Goal: Task Accomplishment & Management: Manage account settings

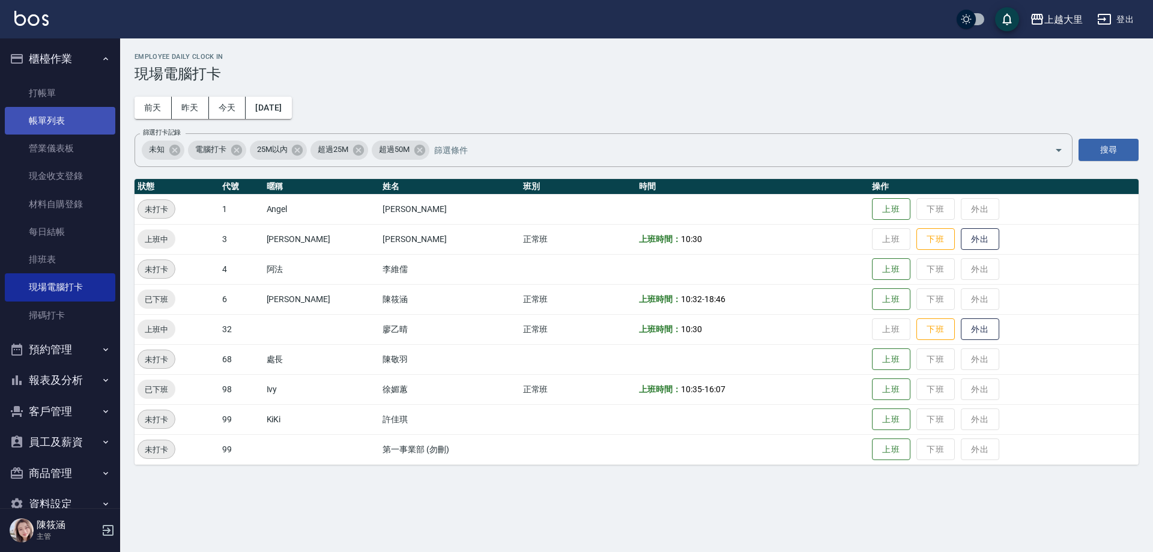
click at [47, 126] on link "帳單列表" at bounding box center [60, 121] width 111 height 28
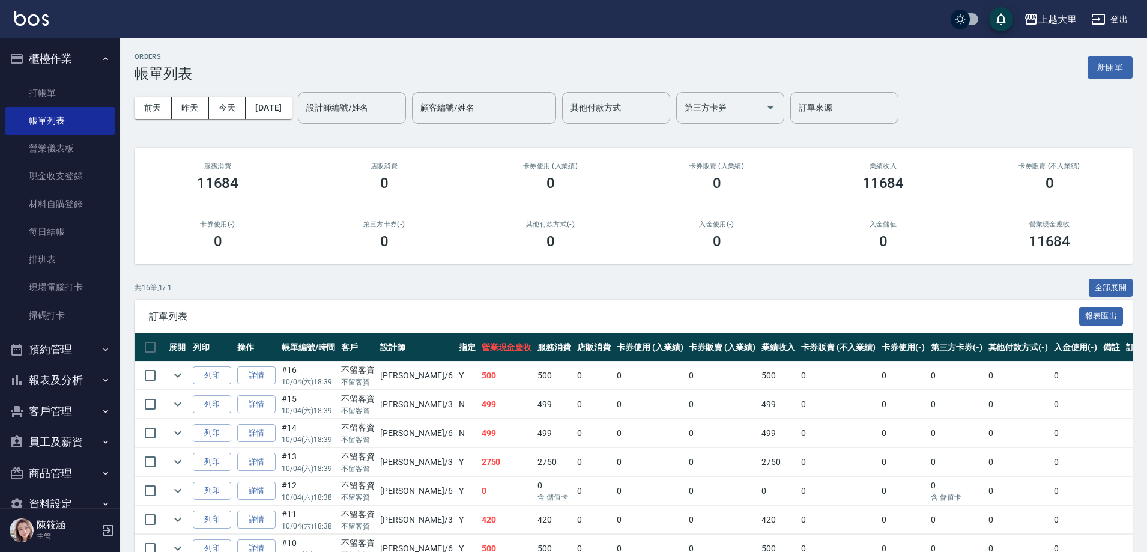
scroll to position [300, 0]
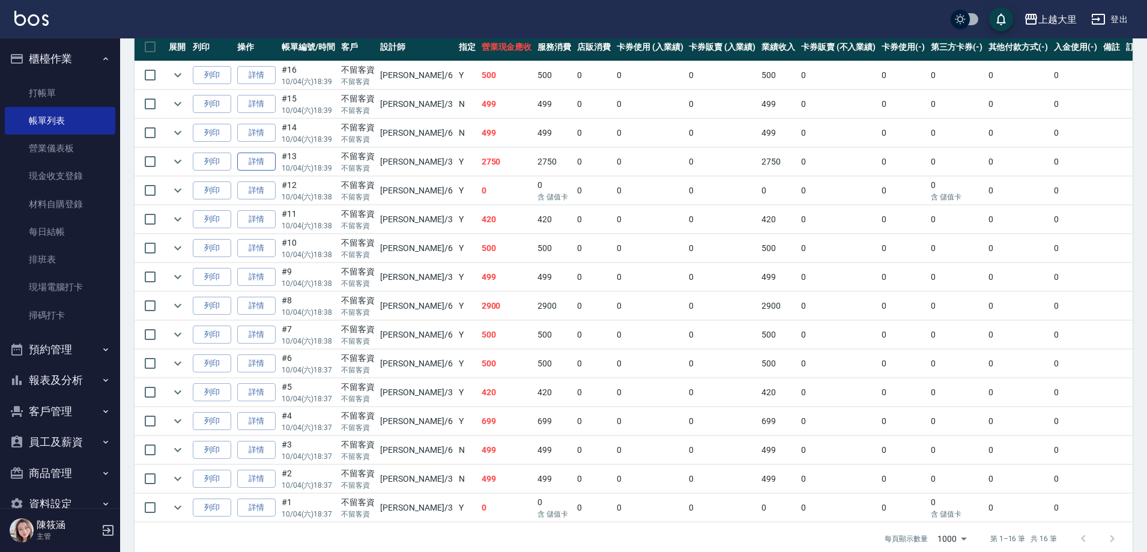
click at [254, 165] on link "詳情" at bounding box center [256, 162] width 38 height 19
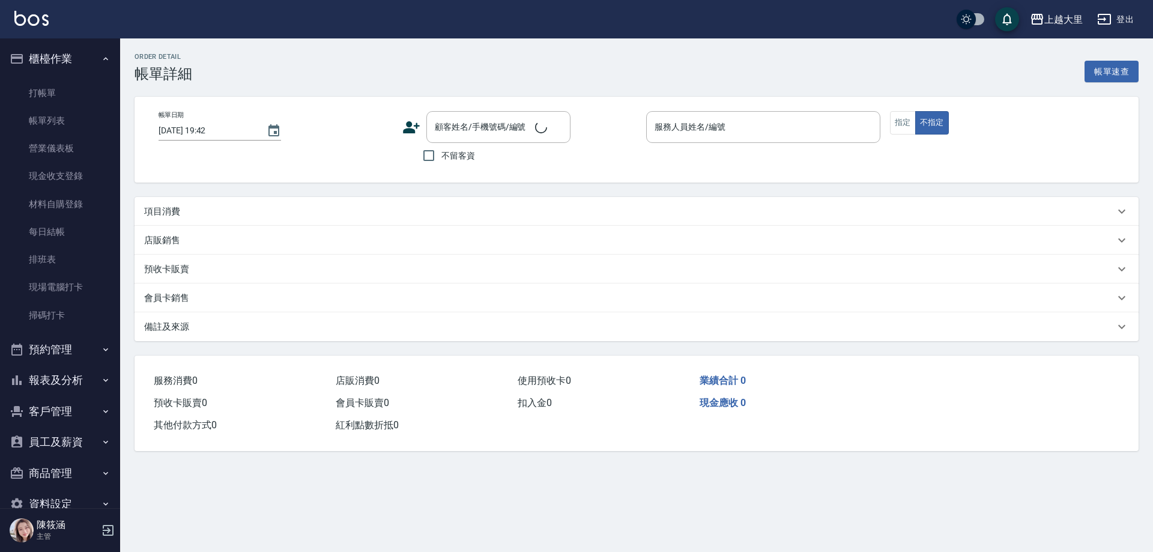
type input "[DATE] 18:39"
checkbox input "true"
type input "[PERSON_NAME]-3"
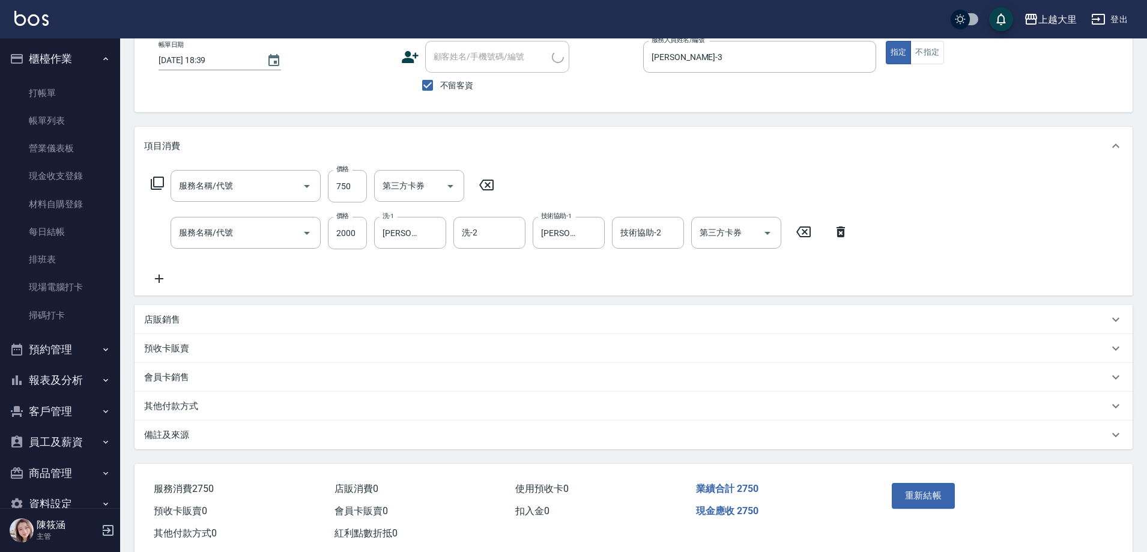
scroll to position [97, 0]
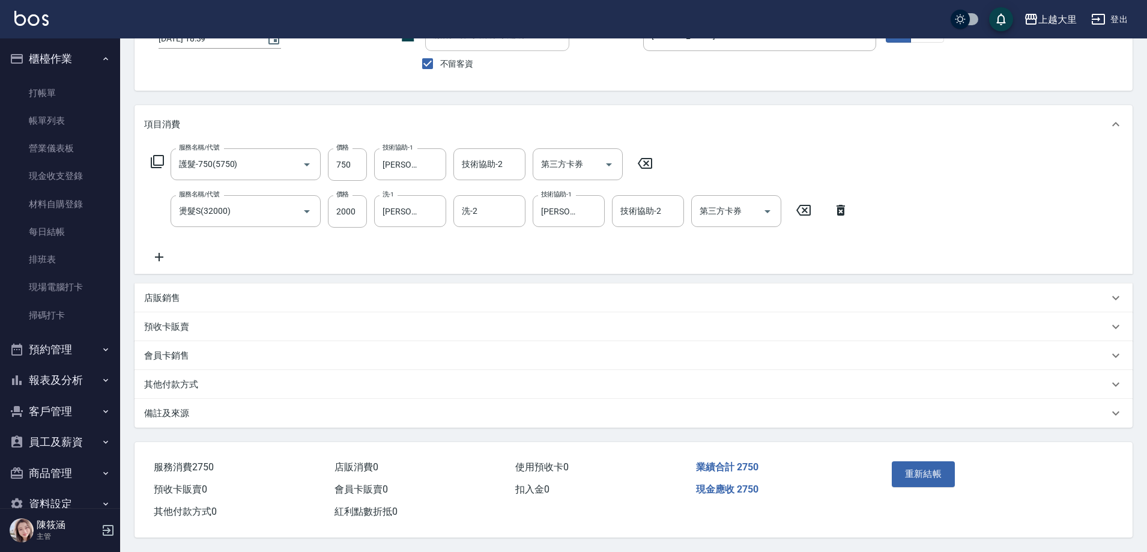
type input "護髮-750(5750)"
type input "燙髮S(32000)"
click at [196, 378] on p "其他付款方式" at bounding box center [171, 384] width 54 height 13
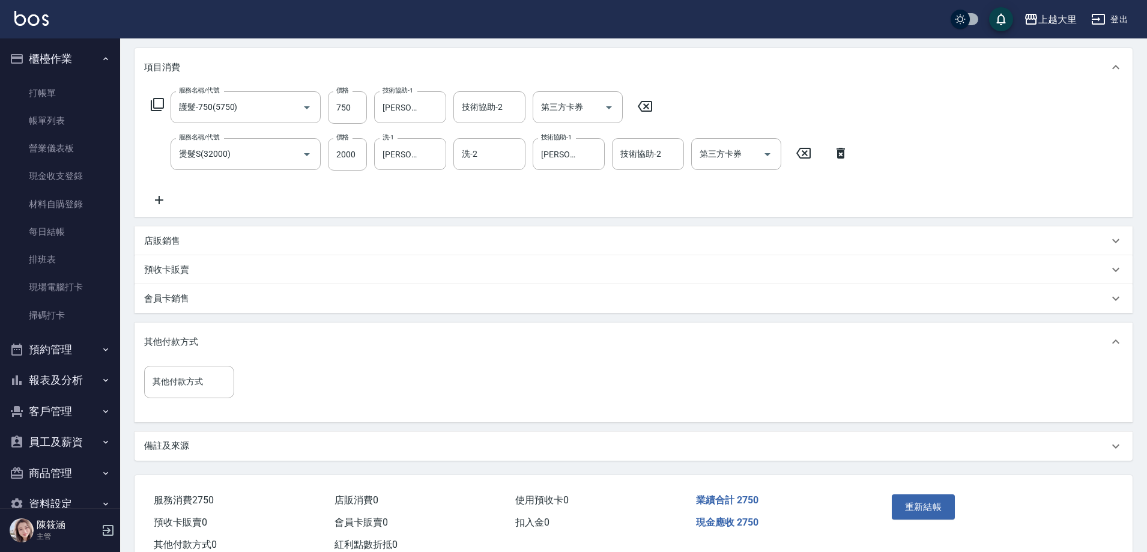
scroll to position [187, 0]
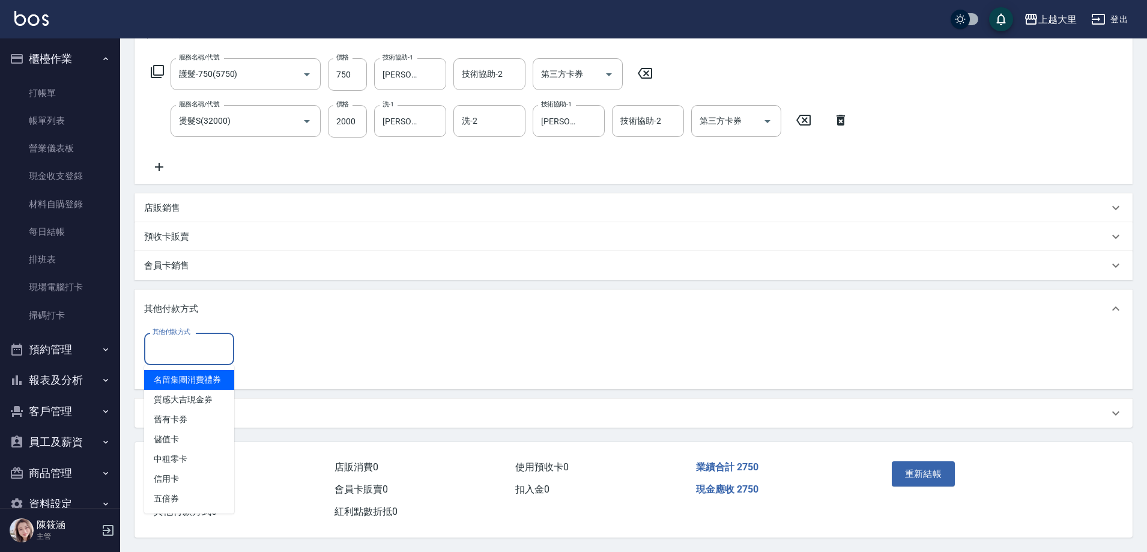
click at [194, 335] on div "其他付款方式 其他付款方式" at bounding box center [189, 349] width 90 height 32
click at [181, 430] on span "儲值卡" at bounding box center [189, 440] width 90 height 20
type input "儲值卡"
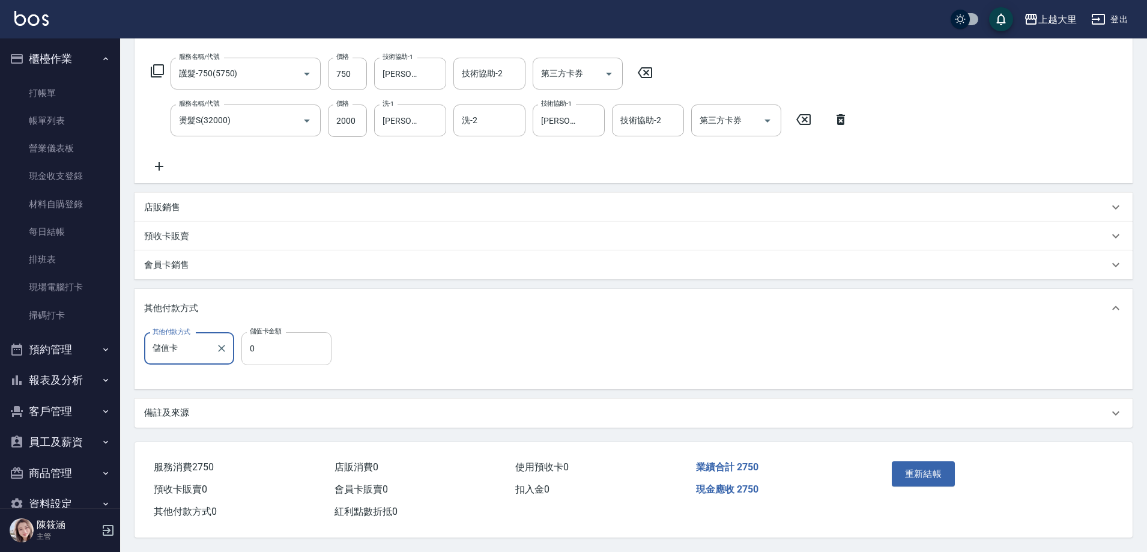
click at [293, 332] on input "0" at bounding box center [287, 348] width 90 height 32
type input "2000"
click at [924, 476] on button "重新結帳" at bounding box center [924, 473] width 64 height 25
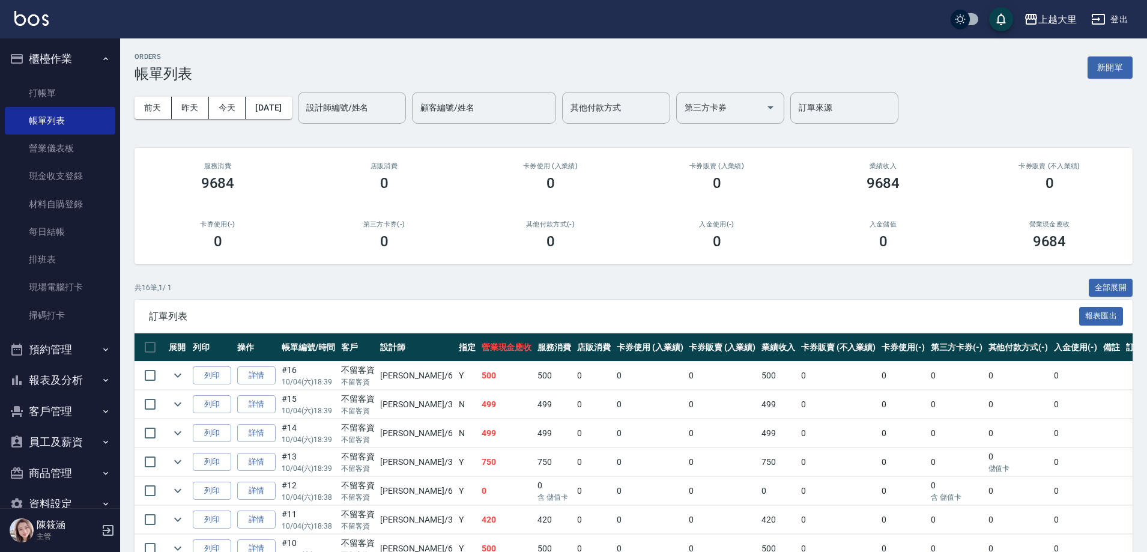
scroll to position [26, 0]
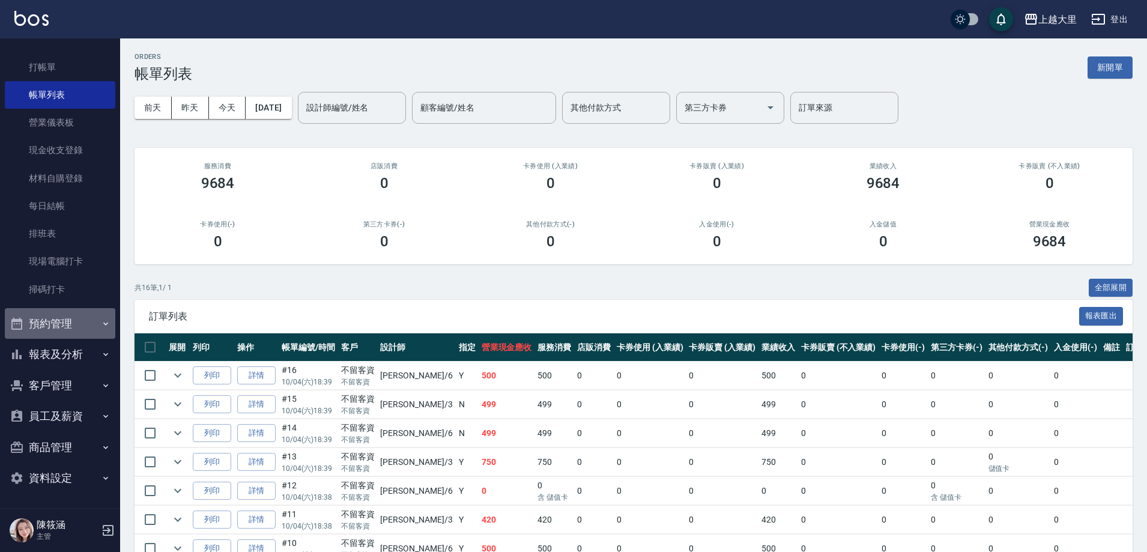
click at [66, 338] on button "預約管理" at bounding box center [60, 323] width 111 height 31
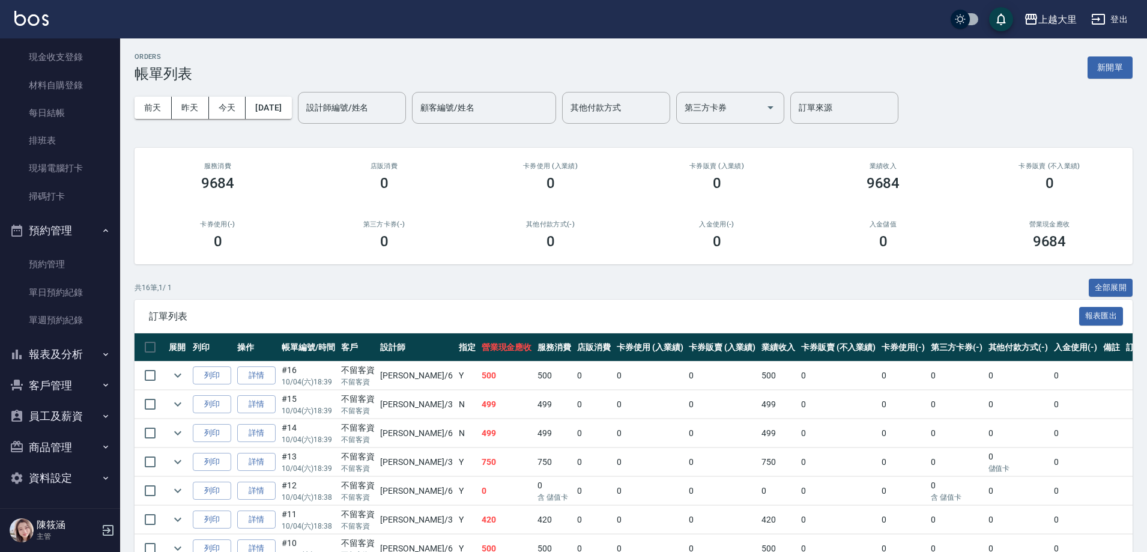
drag, startPoint x: 67, startPoint y: 361, endPoint x: 74, endPoint y: 360, distance: 7.3
click at [67, 361] on button "報表及分析" at bounding box center [60, 354] width 111 height 31
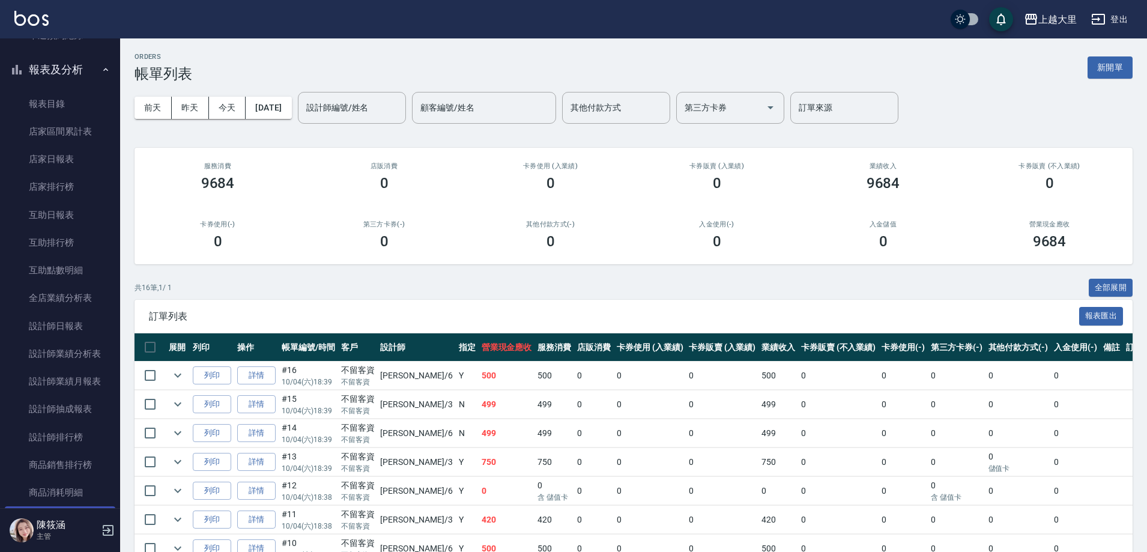
scroll to position [600, 0]
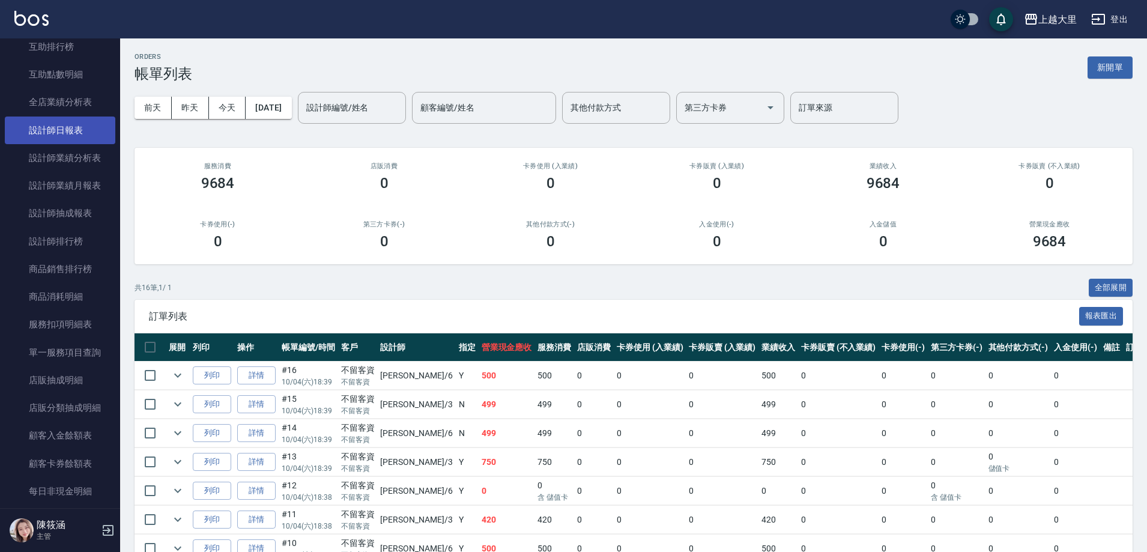
click at [66, 135] on link "設計師日報表" at bounding box center [60, 131] width 111 height 28
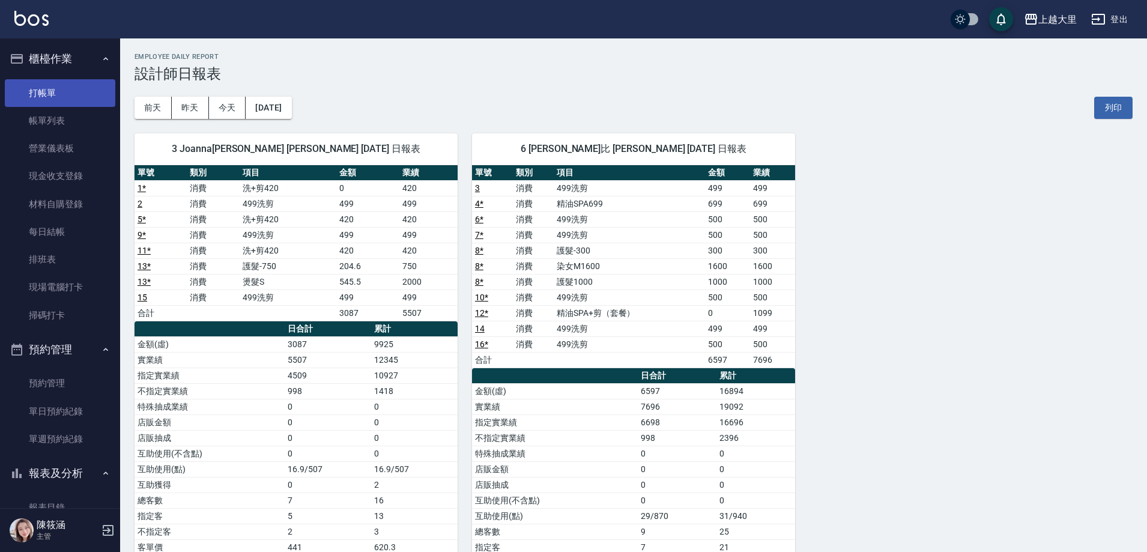
click at [50, 88] on link "打帳單" at bounding box center [60, 93] width 111 height 28
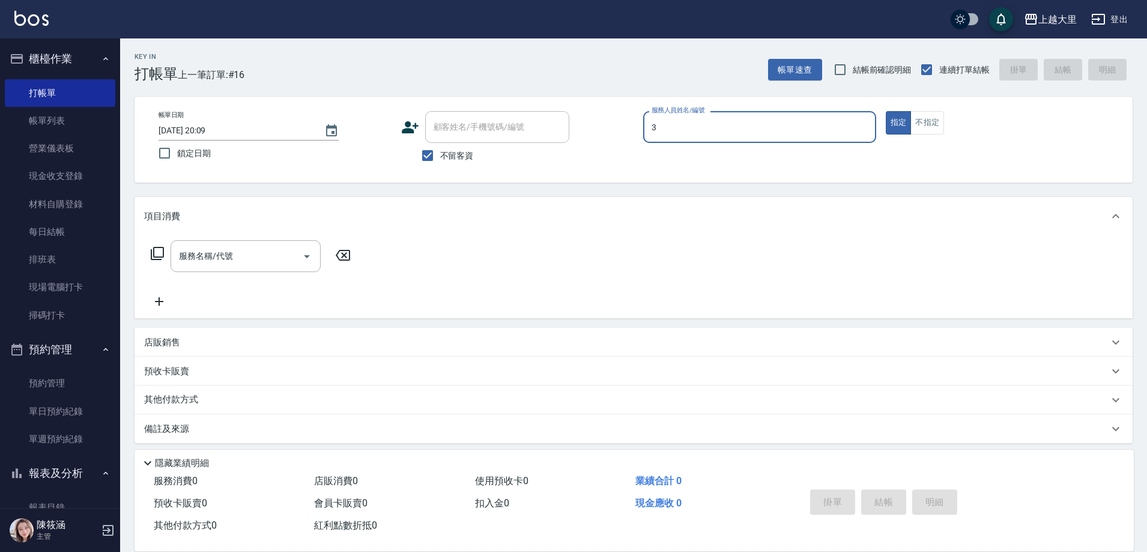
type input "[PERSON_NAME]-3"
type button "true"
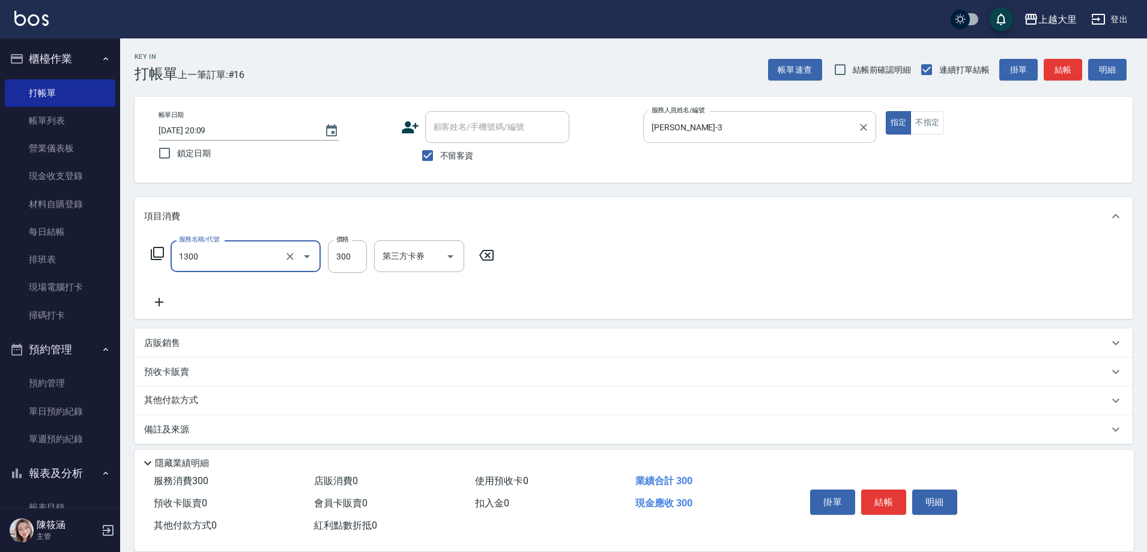
type input "健康洗髮(1300)"
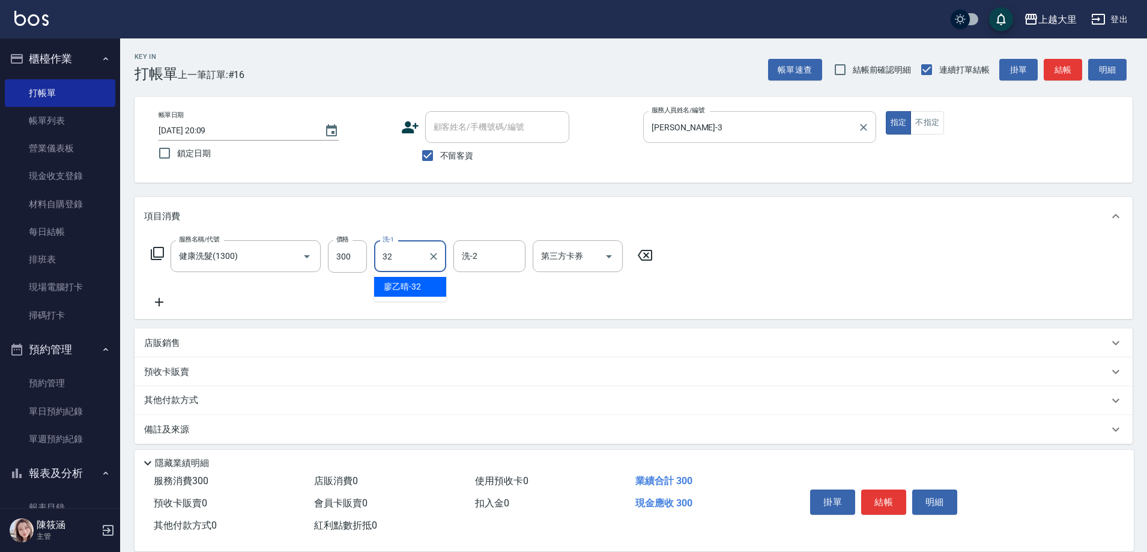
type input "[PERSON_NAME]-32"
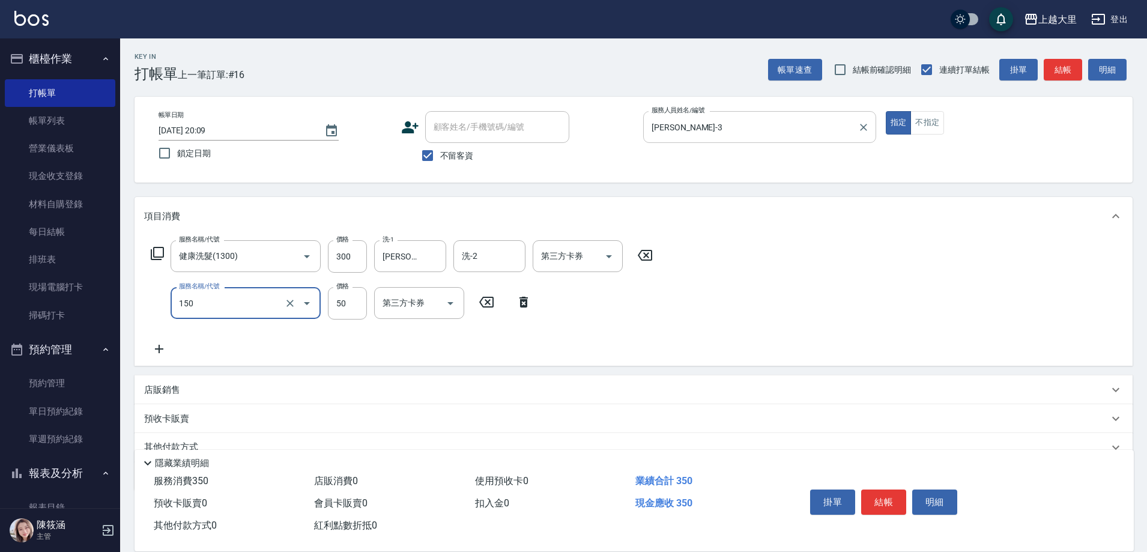
type input "精油50(150)"
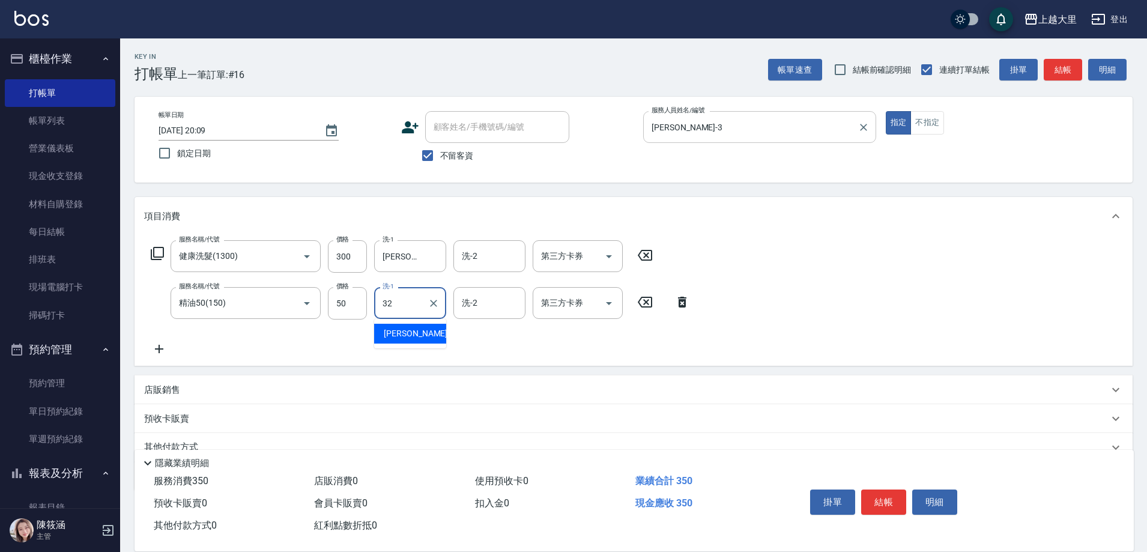
type input "[PERSON_NAME]-32"
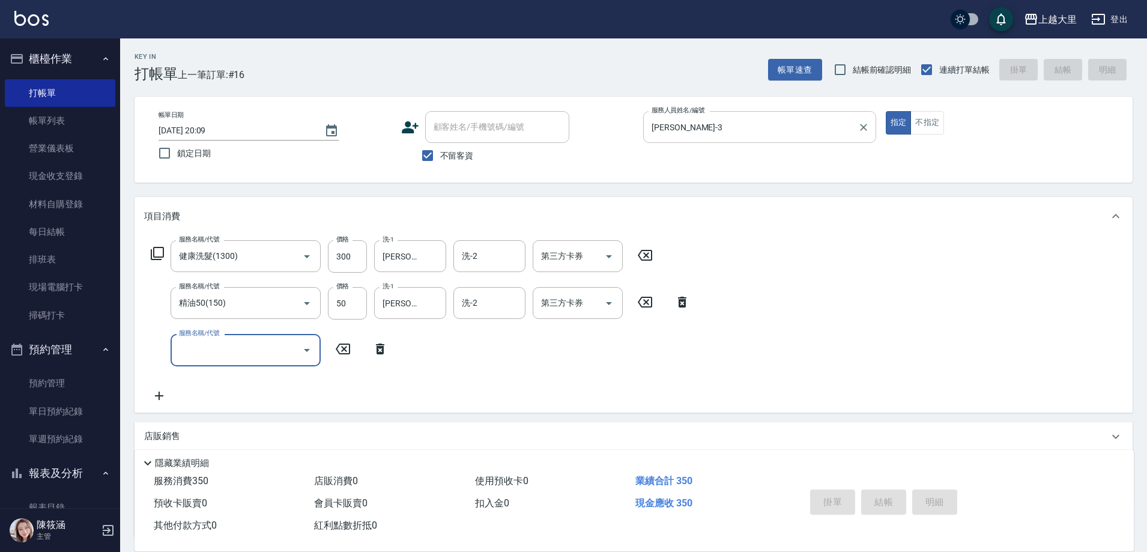
type input "[DATE] 20:10"
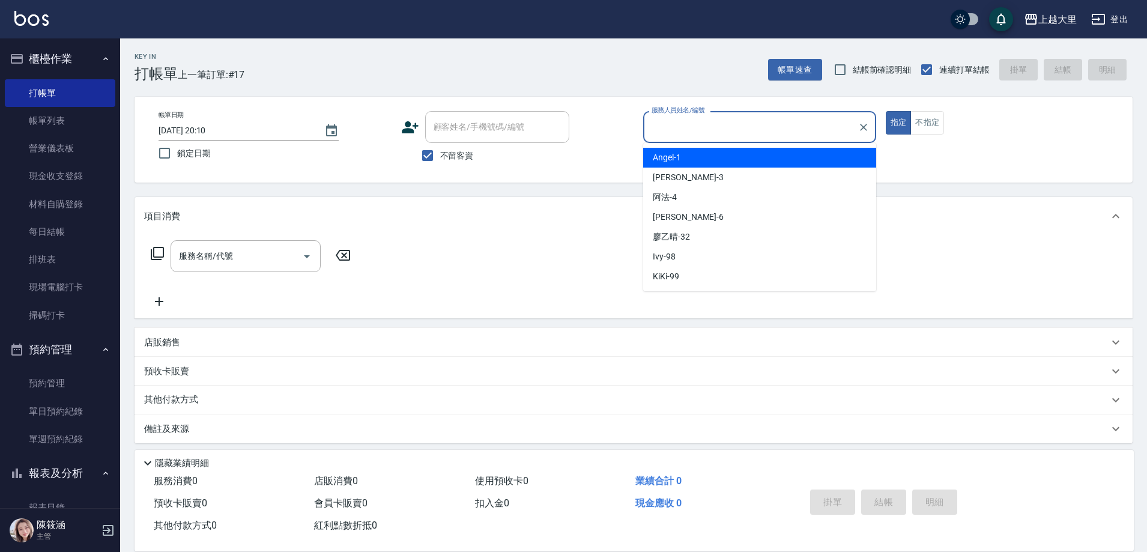
click at [484, 214] on div "項目消費" at bounding box center [626, 216] width 965 height 13
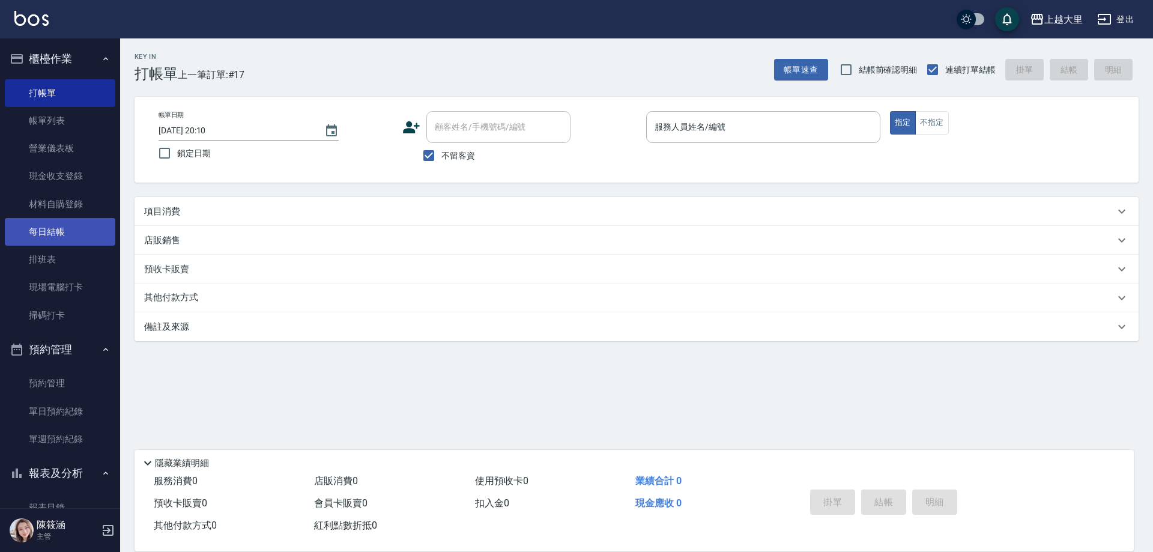
click at [50, 239] on link "每日結帳" at bounding box center [60, 232] width 111 height 28
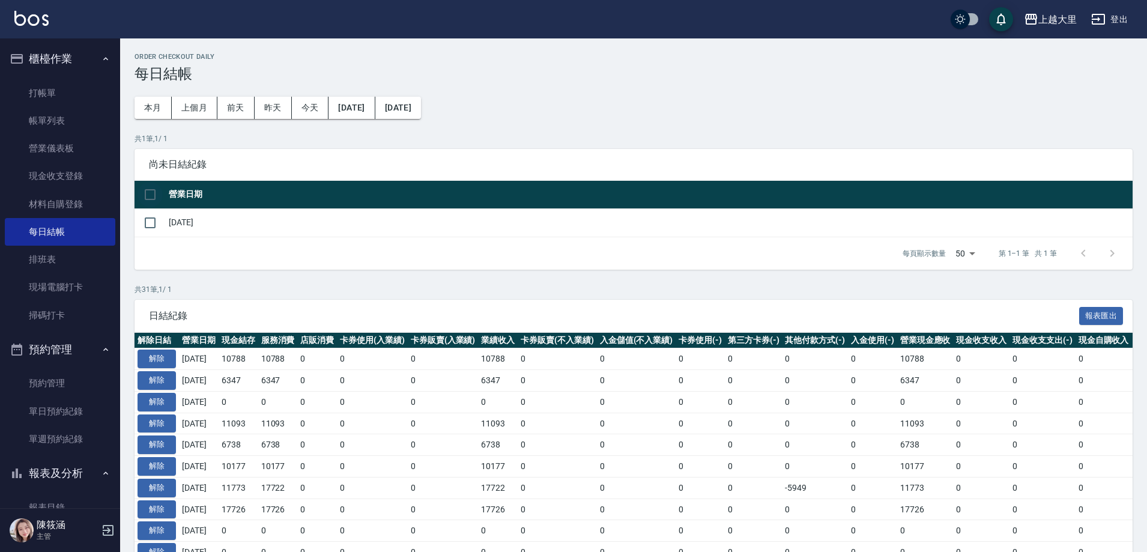
click at [159, 196] on input "checkbox" at bounding box center [150, 194] width 25 height 25
checkbox input "true"
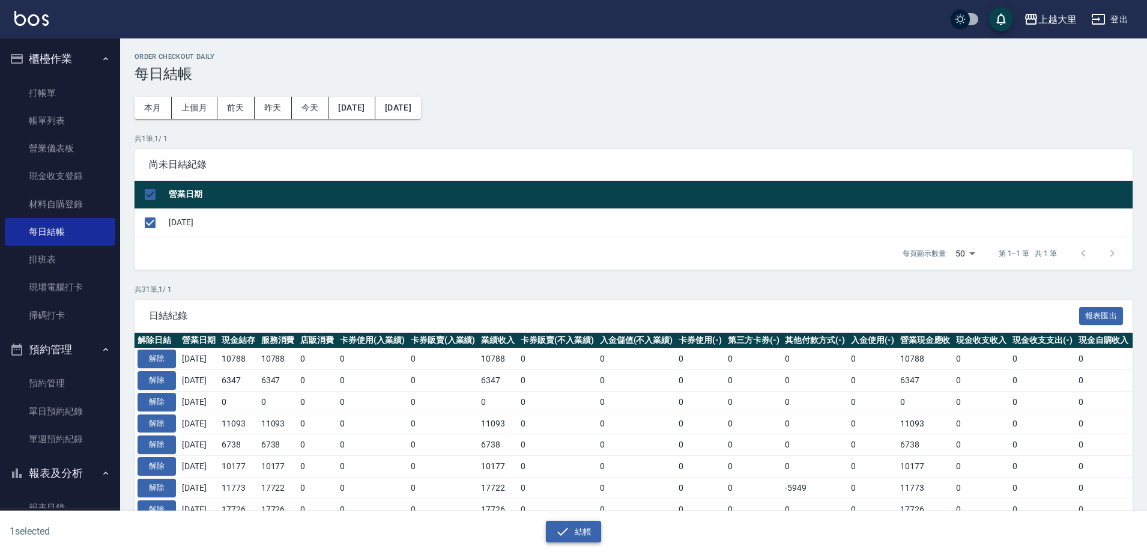
click at [573, 536] on button "結帳" at bounding box center [574, 532] width 56 height 22
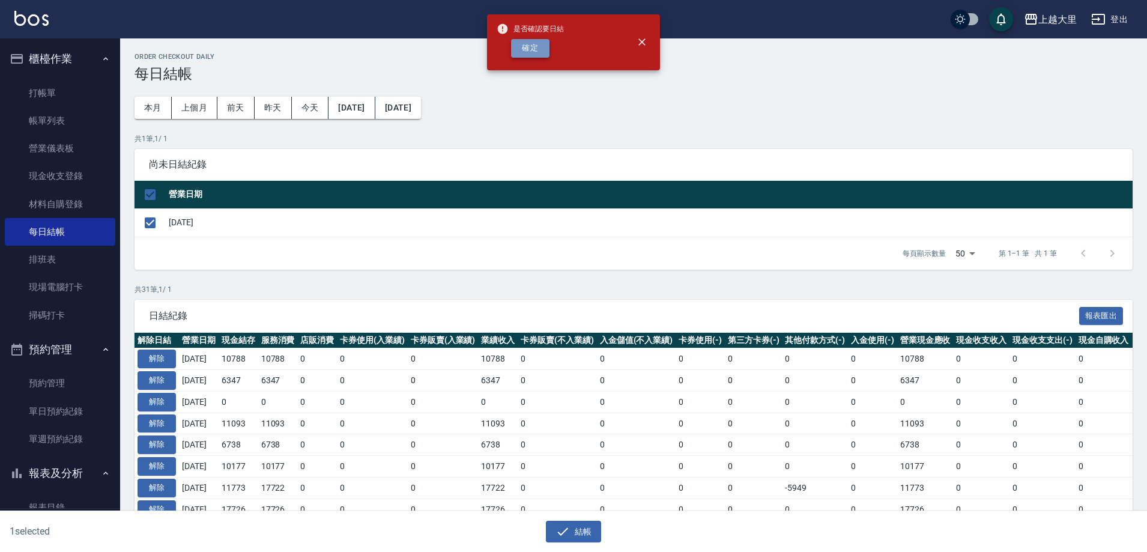
click at [520, 46] on button "確定" at bounding box center [530, 48] width 38 height 19
checkbox input "false"
